Goal: Task Accomplishment & Management: Manage account settings

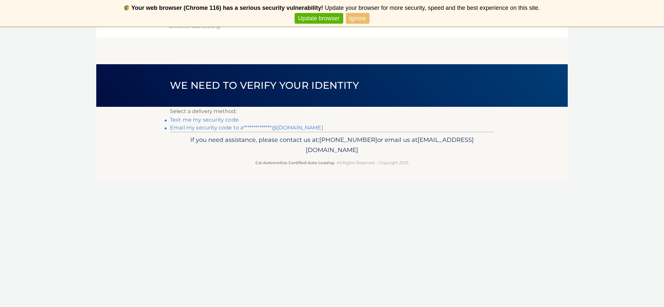
click at [247, 127] on link "**********" at bounding box center [246, 127] width 153 height 6
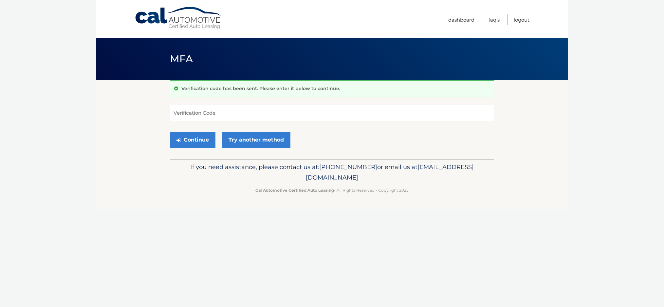
click at [235, 127] on form "Verification Code Continue Try another method" at bounding box center [332, 128] width 324 height 47
click at [224, 113] on input "Verification Code" at bounding box center [332, 113] width 324 height 16
type input "766332"
click at [189, 142] on button "Continue" at bounding box center [193, 140] width 46 height 16
click at [188, 142] on button "Continue" at bounding box center [193, 140] width 46 height 16
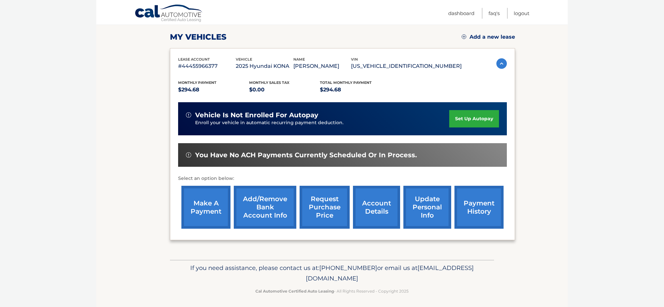
scroll to position [90, 0]
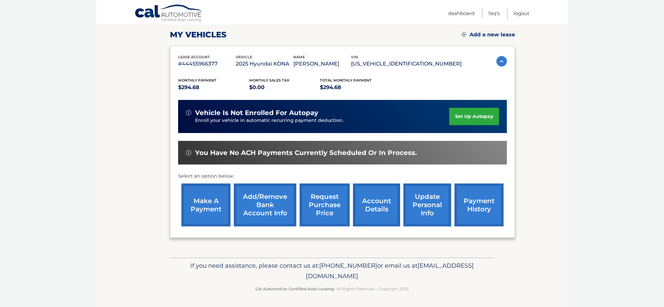
click at [483, 208] on link "payment history" at bounding box center [479, 204] width 49 height 43
click at [390, 213] on link "account details" at bounding box center [376, 204] width 47 height 43
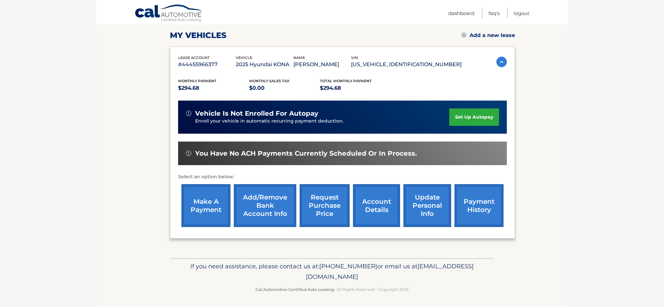
scroll to position [88, 0]
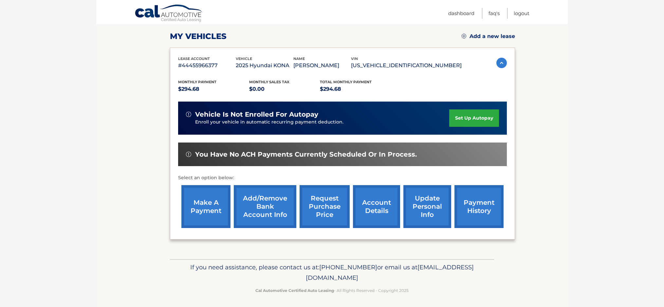
click at [328, 211] on link "request purchase price" at bounding box center [325, 206] width 50 height 43
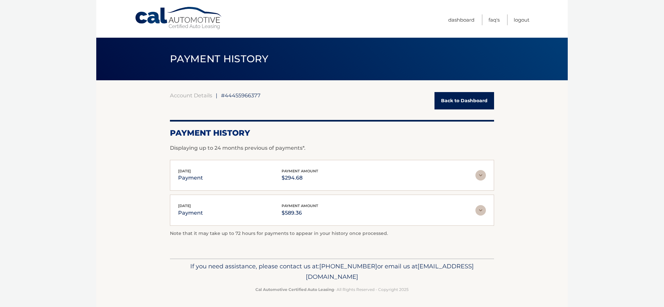
click at [481, 211] on img at bounding box center [481, 210] width 10 height 10
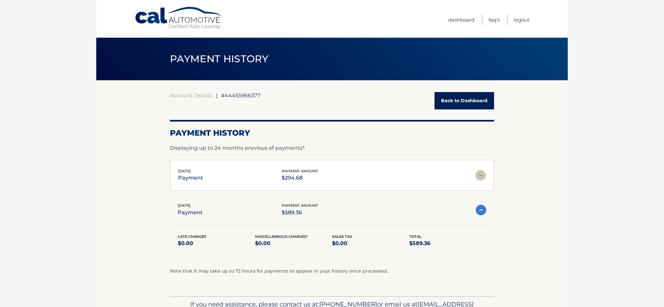
click at [483, 175] on img at bounding box center [481, 175] width 10 height 10
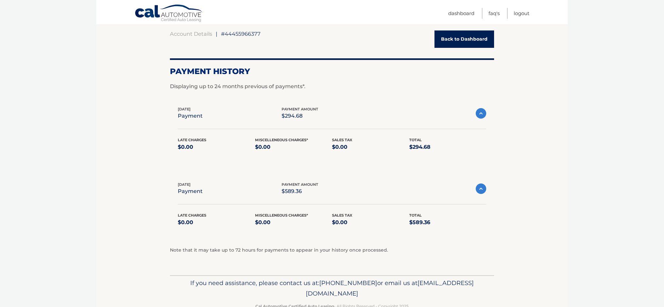
scroll to position [79, 0]
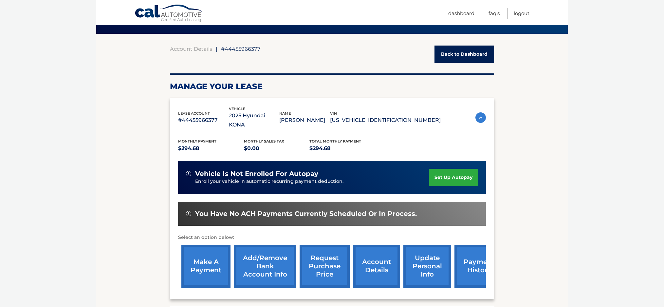
scroll to position [47, 0]
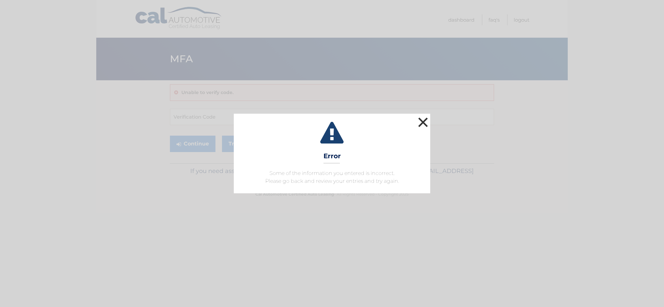
click at [423, 126] on button "×" at bounding box center [423, 122] width 13 height 13
